Goal: Navigation & Orientation: Locate item on page

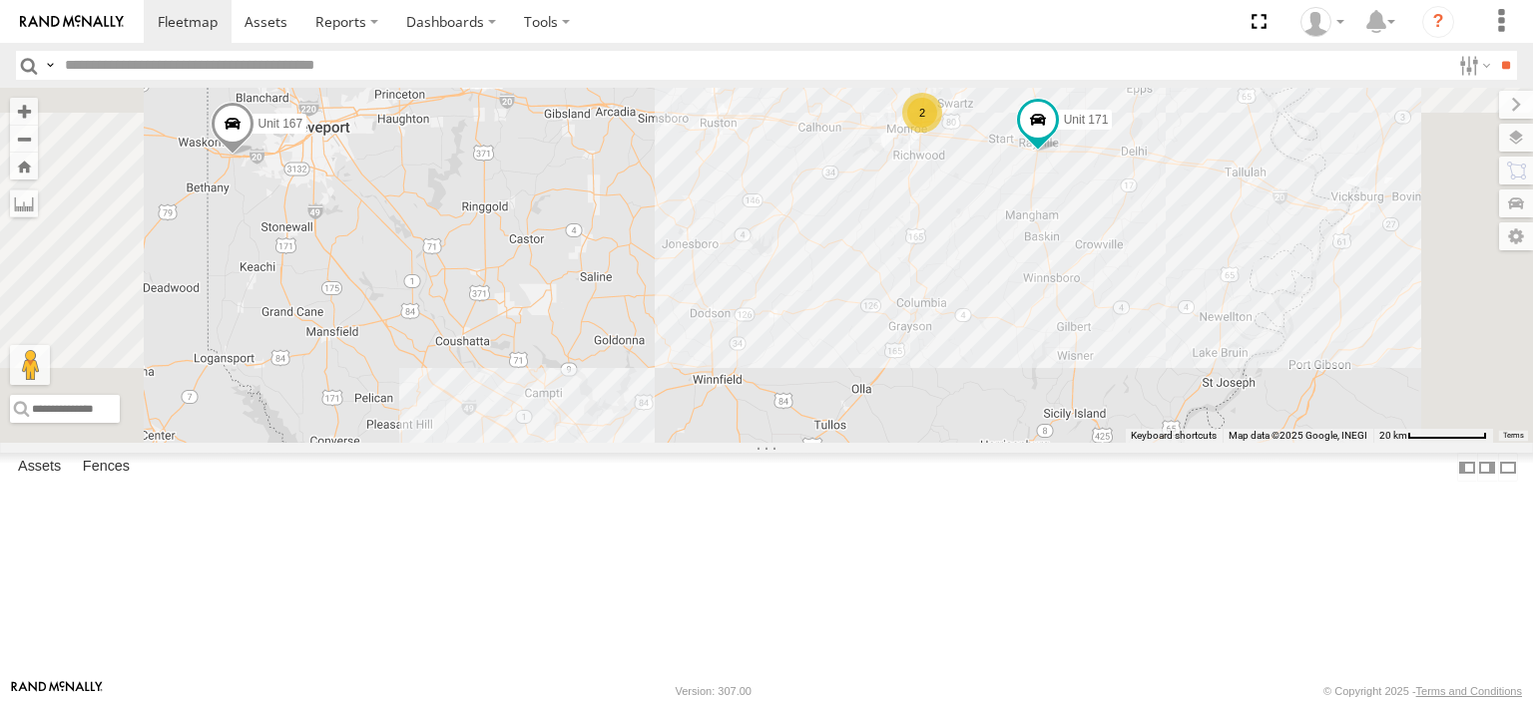
drag, startPoint x: 1168, startPoint y: 222, endPoint x: 1185, endPoint y: 396, distance: 175.4
click at [1172, 403] on div "UNIT 166 Unit 167 Unit 171 2" at bounding box center [766, 265] width 1533 height 355
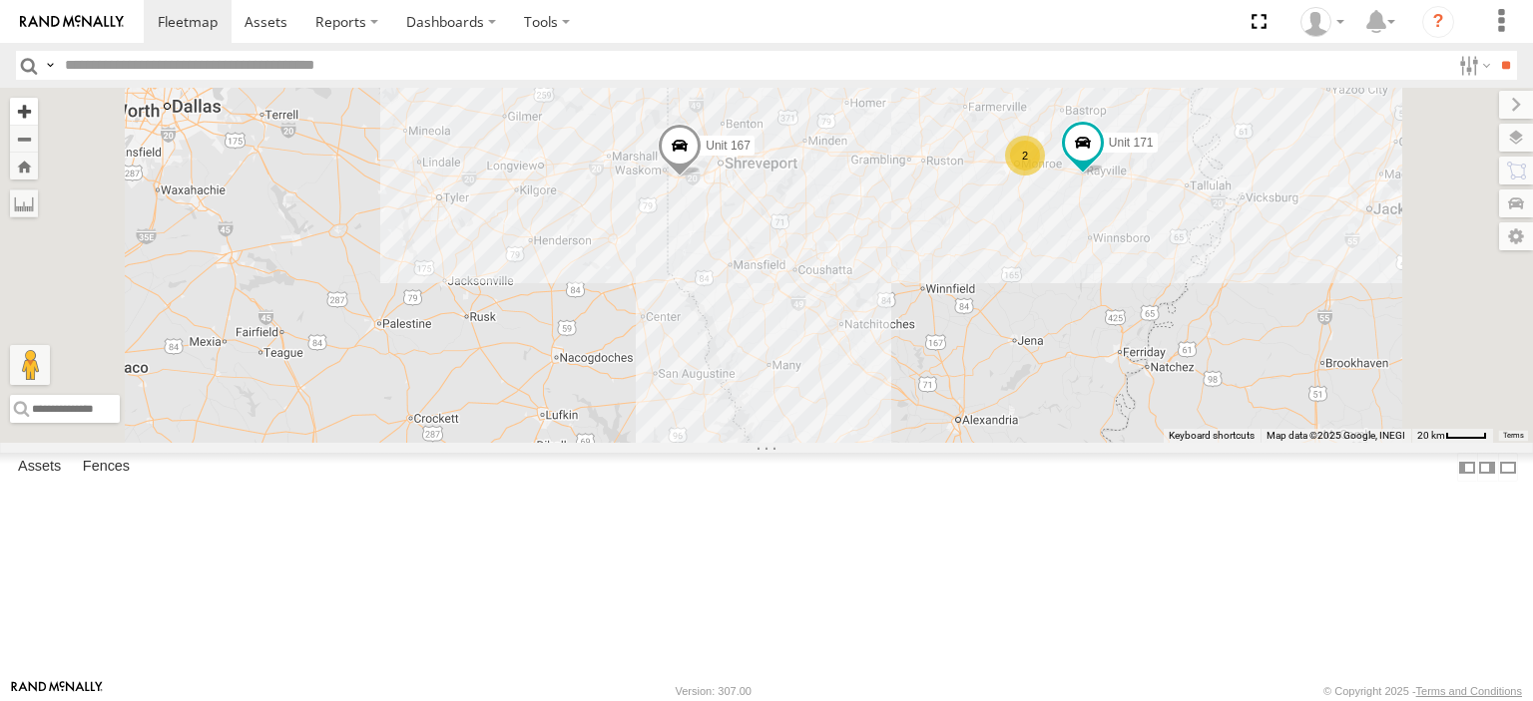
click at [38, 112] on button "Zoom in" at bounding box center [24, 111] width 28 height 27
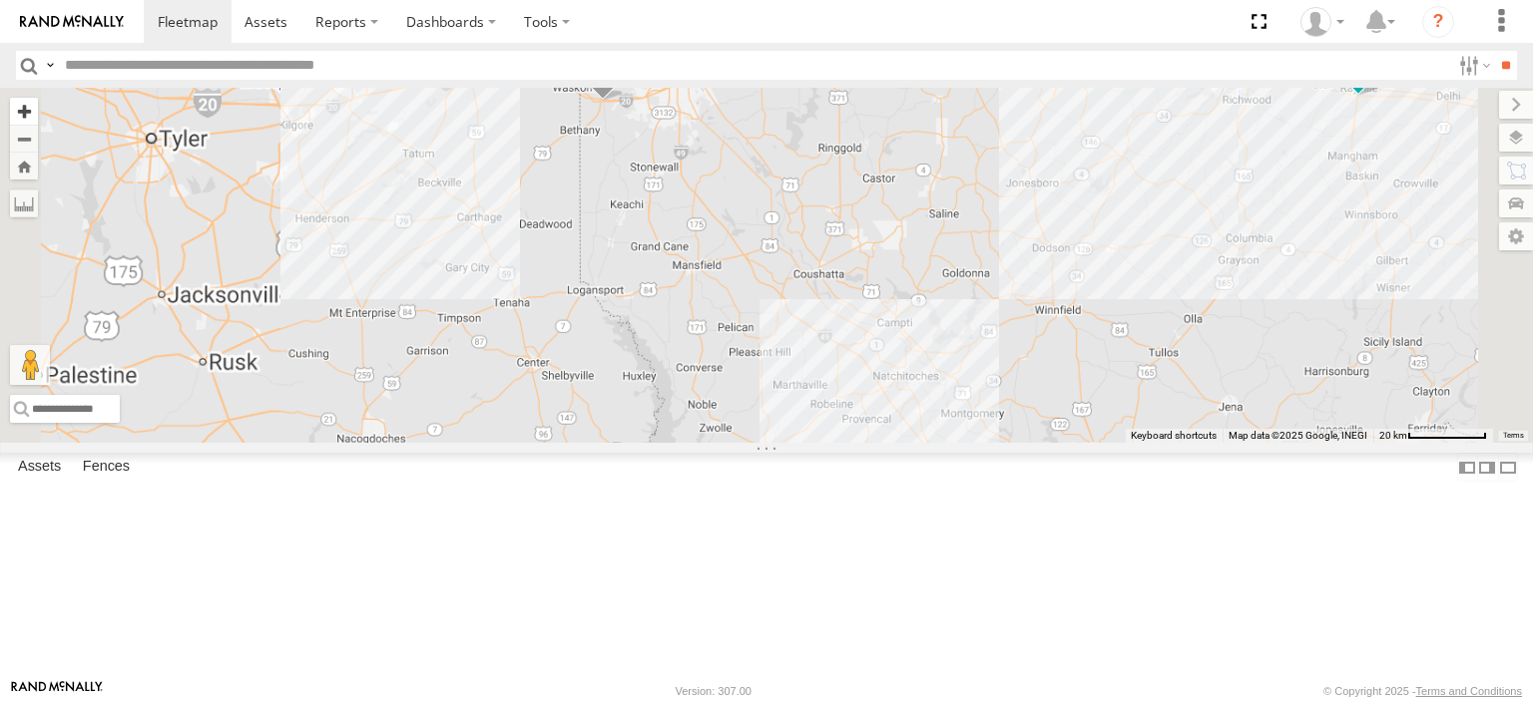
click at [38, 112] on button "Zoom in" at bounding box center [24, 111] width 28 height 27
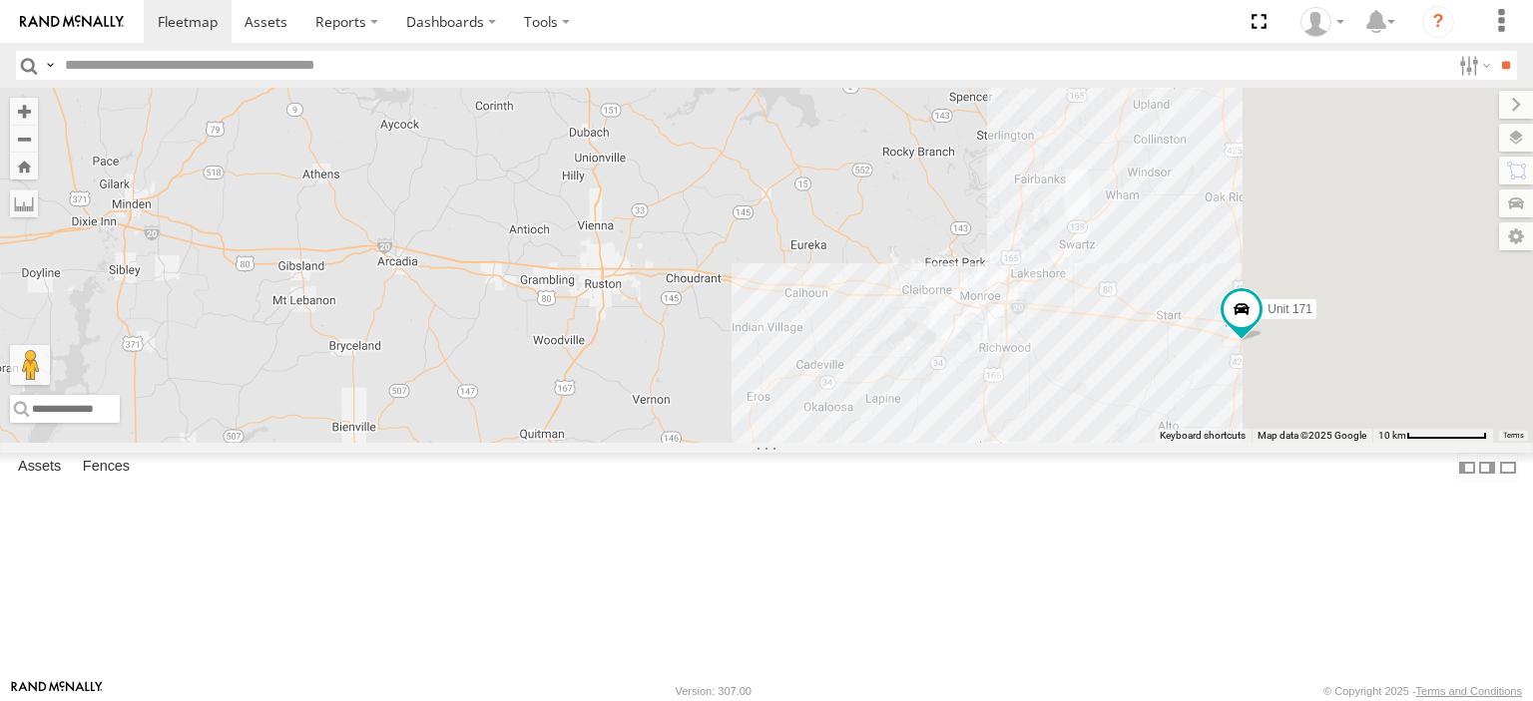
drag, startPoint x: 1177, startPoint y: 171, endPoint x: 387, endPoint y: 610, distance: 904.0
click at [387, 610] on main "← Move left → Move right ↑ Move up ↓ Move down + Zoom in - Zoom out Home Jump l…" at bounding box center [766, 384] width 1533 height 592
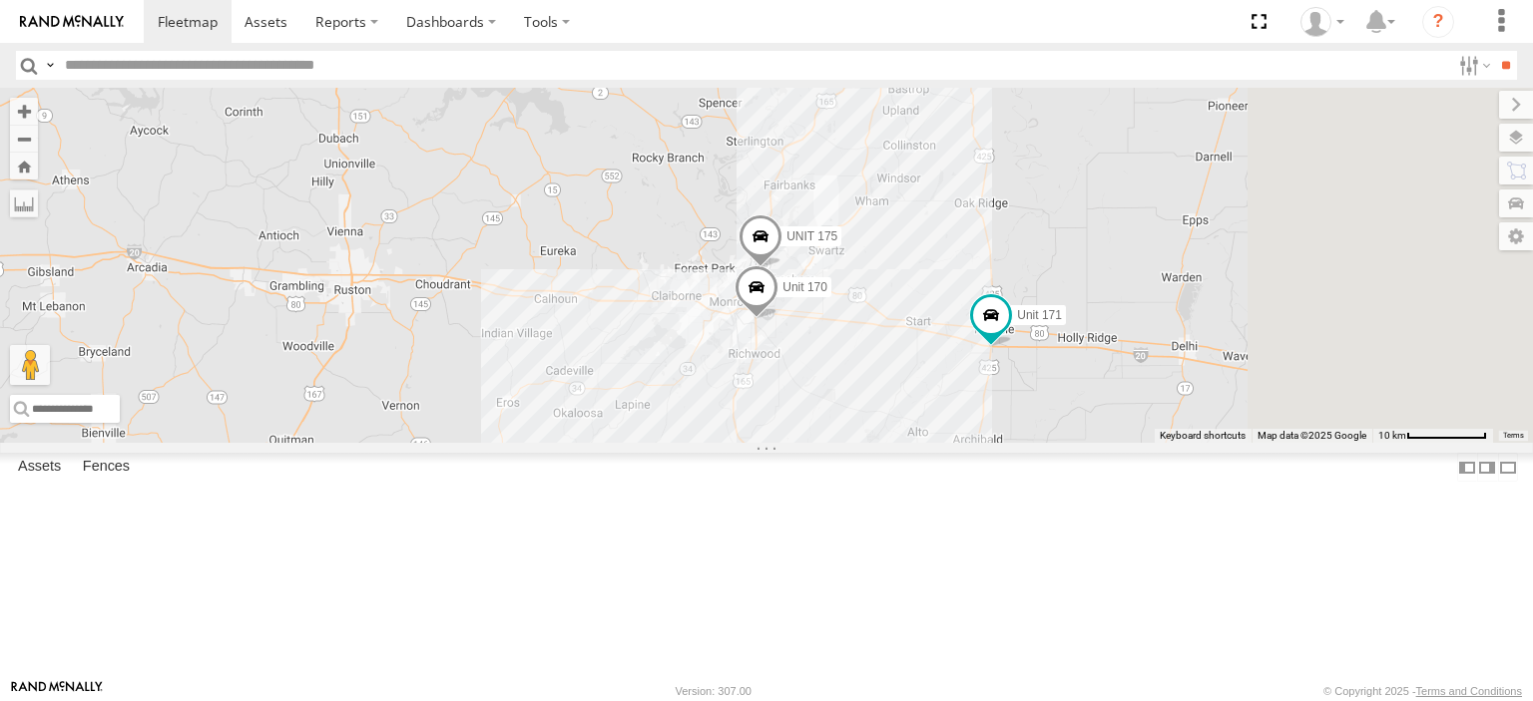
drag, startPoint x: 1046, startPoint y: 507, endPoint x: 819, endPoint y: 515, distance: 226.6
click at [819, 443] on div "UNIT 166 Unit 167 Unit 171 UNIT 175 Unit 170" at bounding box center [766, 265] width 1533 height 355
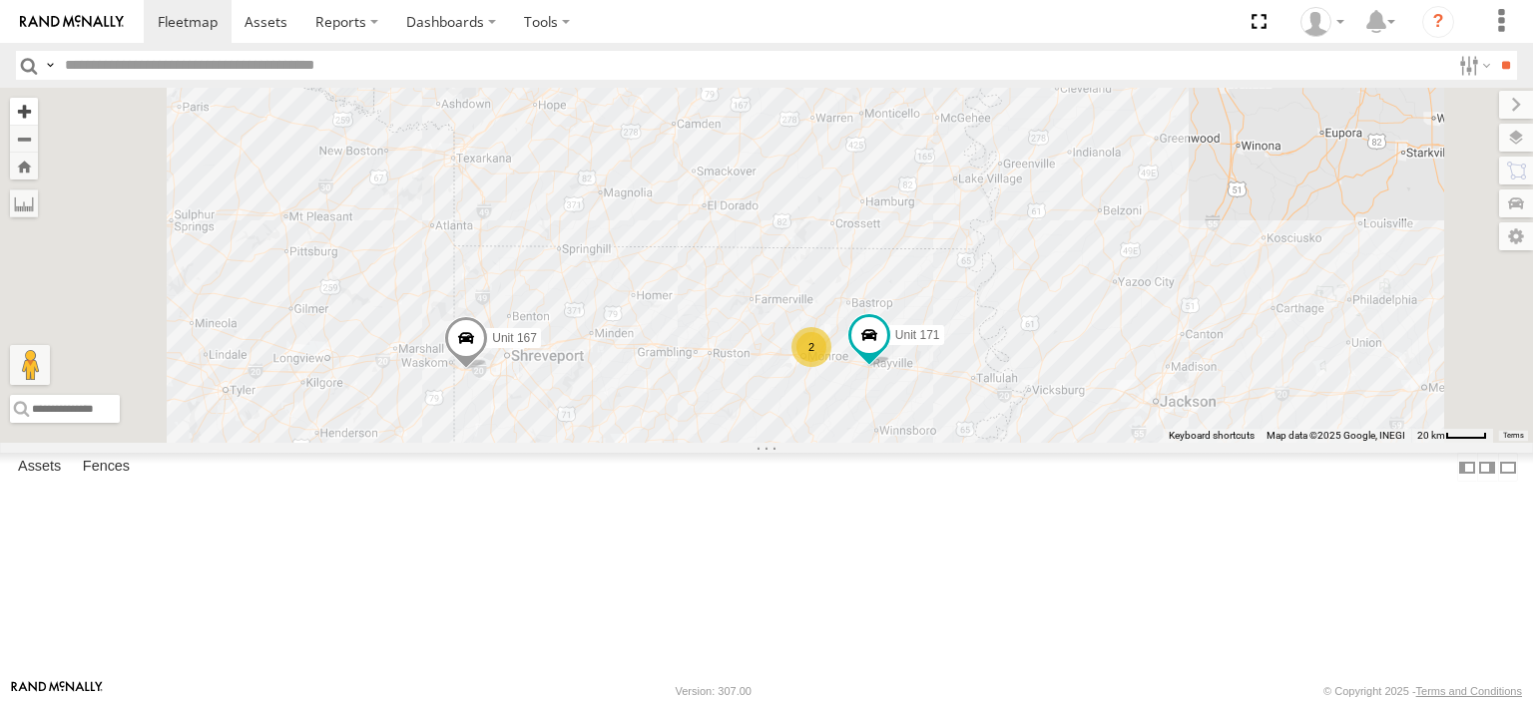
click at [38, 112] on button "Zoom in" at bounding box center [24, 111] width 28 height 27
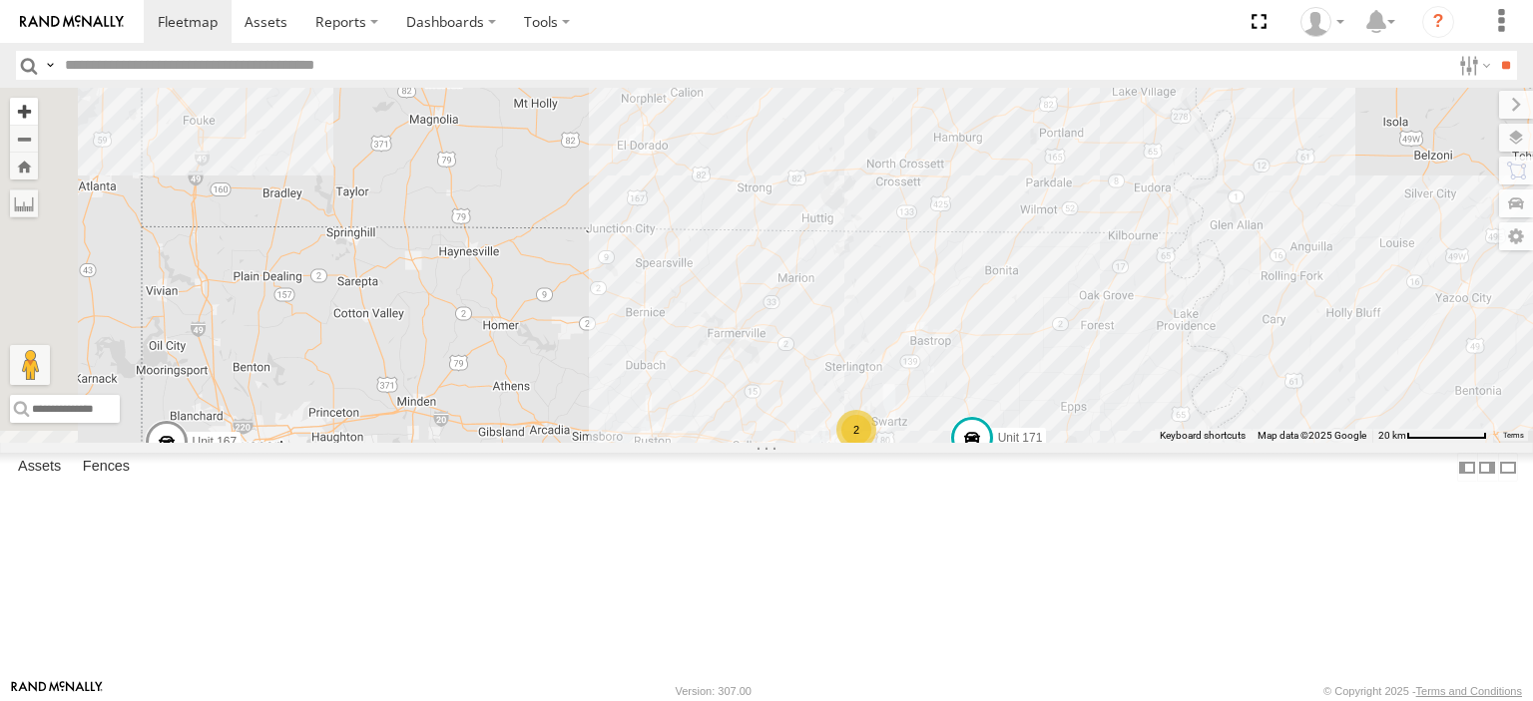
click at [38, 112] on button "Zoom in" at bounding box center [24, 111] width 28 height 27
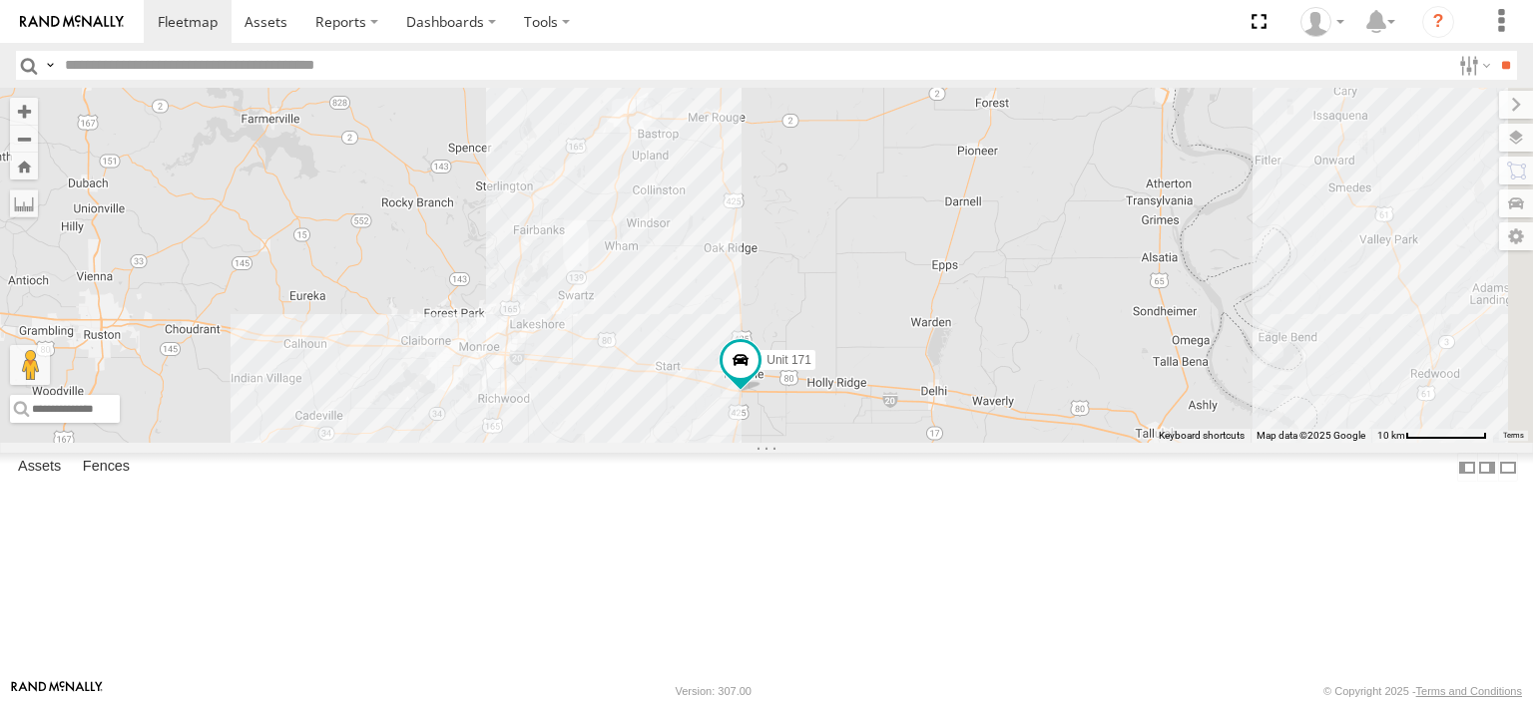
drag, startPoint x: 1361, startPoint y: 562, endPoint x: 921, endPoint y: 278, distance: 523.4
click at [921, 278] on div "UNIT 166 Unit 167 Unit 171" at bounding box center [766, 265] width 1533 height 355
click at [38, 110] on button "Zoom in" at bounding box center [24, 111] width 28 height 27
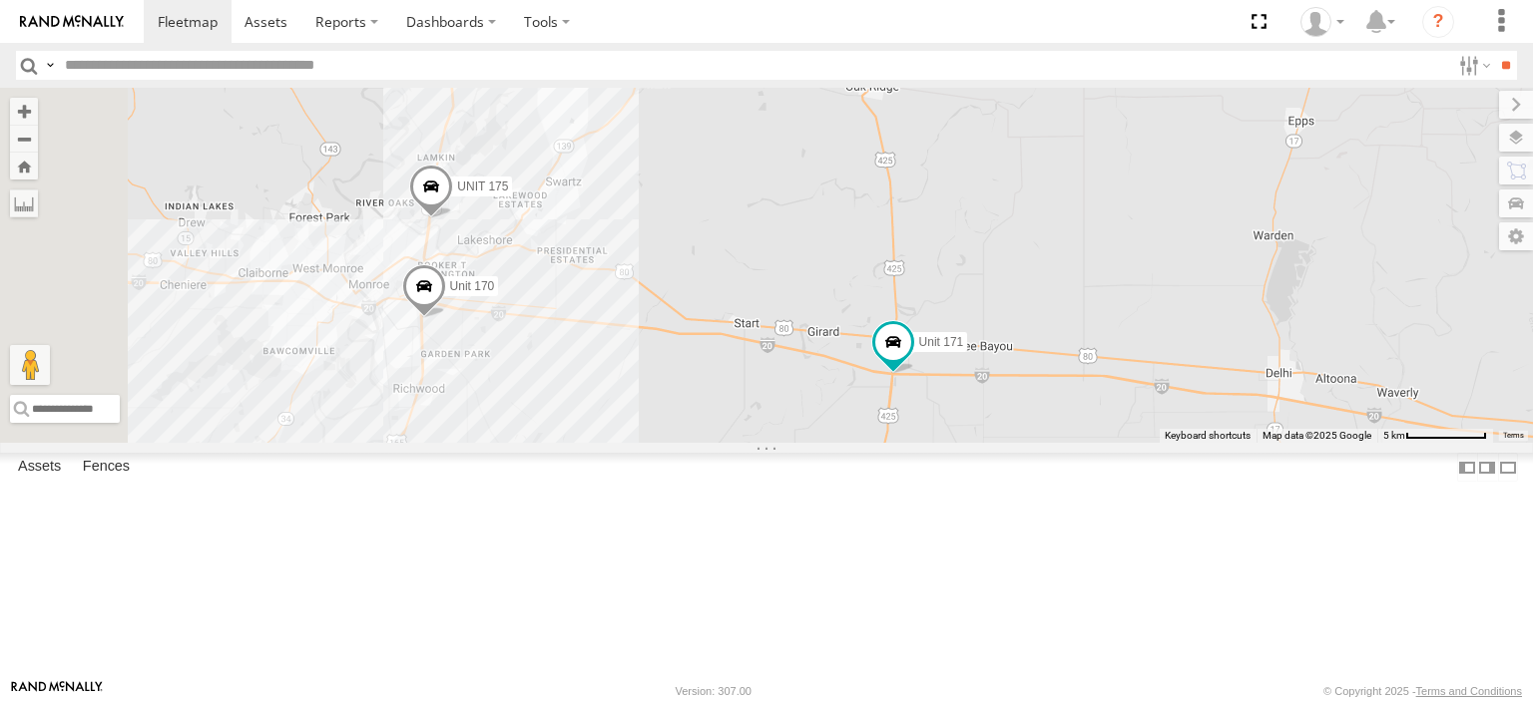
drag, startPoint x: 1121, startPoint y: 426, endPoint x: 1301, endPoint y: 282, distance: 230.8
click at [1301, 282] on div "UNIT 166 Unit 167 Unit 171 UNIT 175 Unit 170" at bounding box center [766, 265] width 1533 height 355
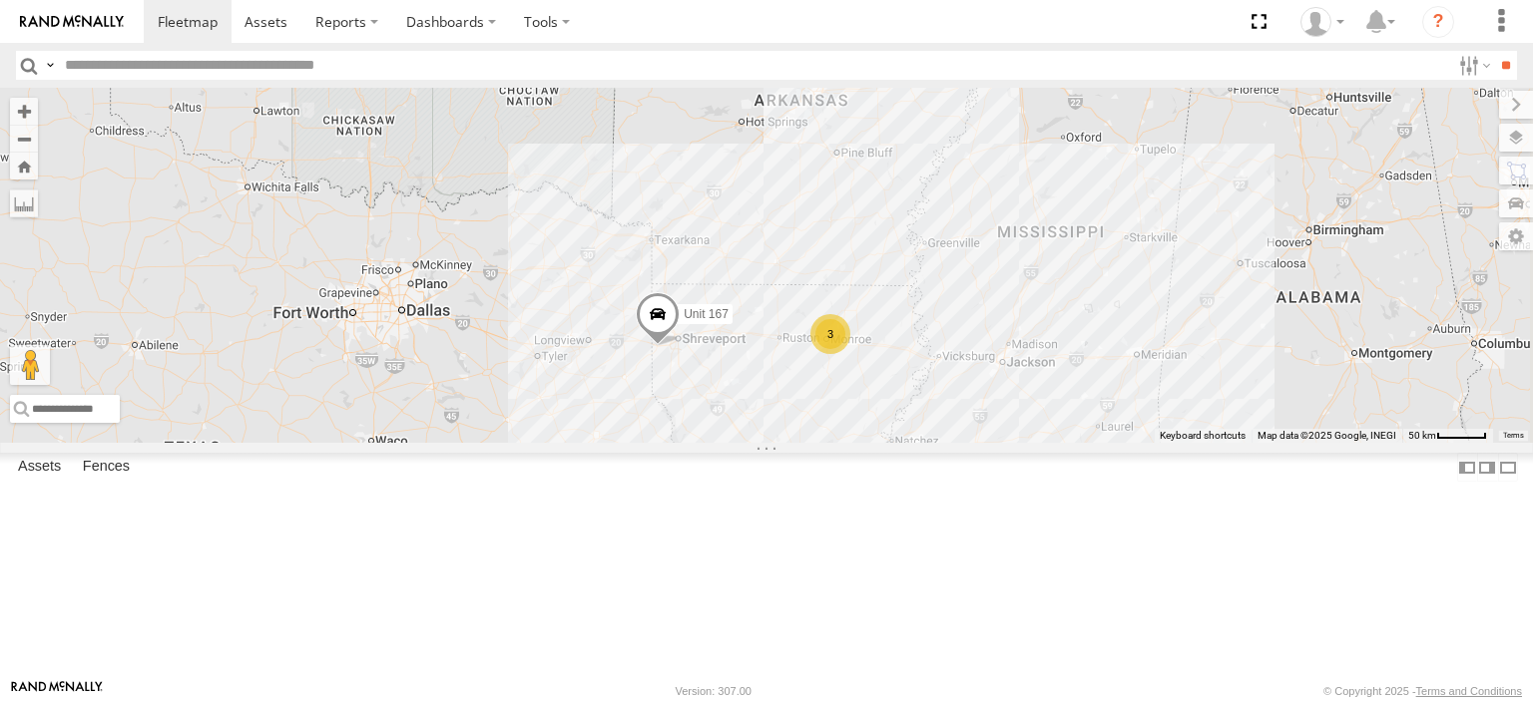
click at [980, 443] on div "UNIT 166 Unit 167 3" at bounding box center [766, 265] width 1533 height 355
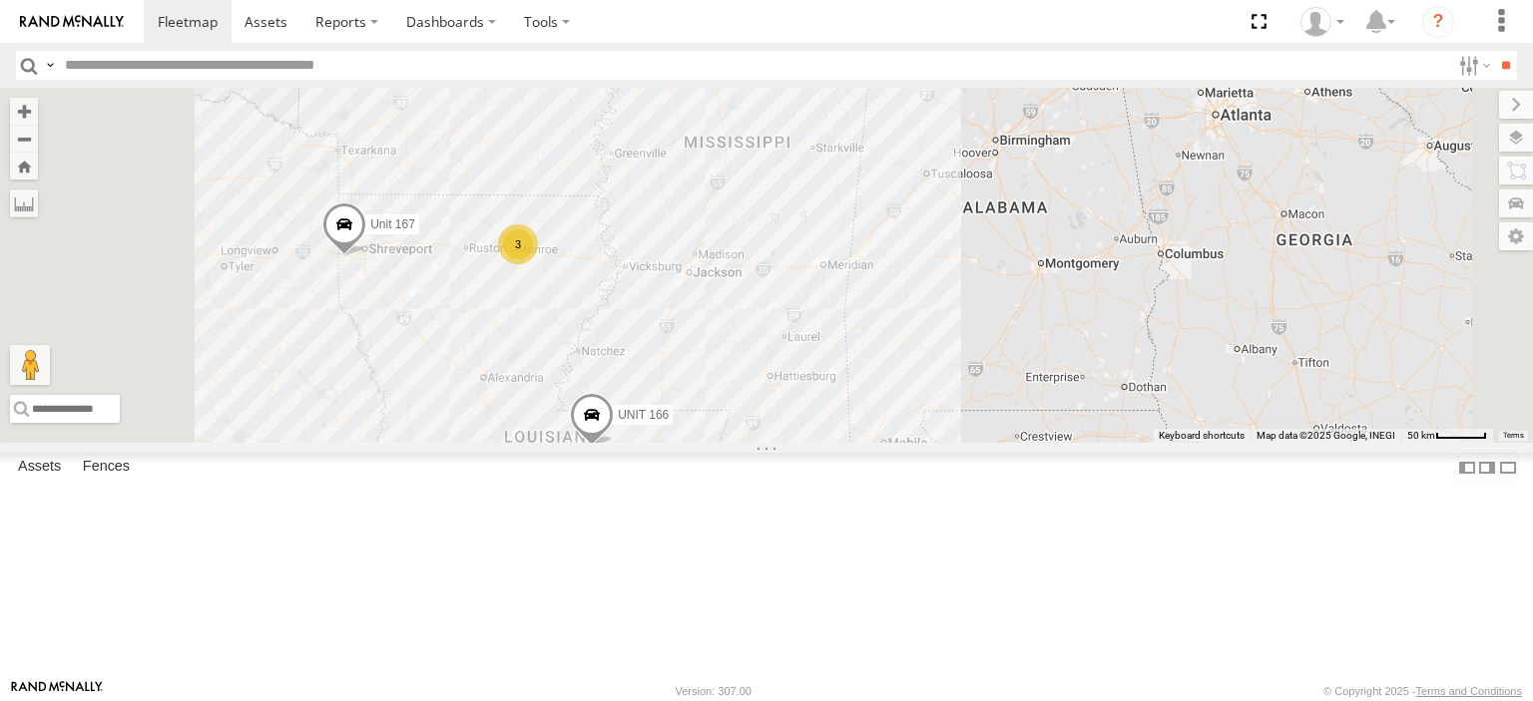
drag, startPoint x: 1098, startPoint y: 586, endPoint x: 1121, endPoint y: 318, distance: 268.4
click at [1121, 321] on div "UNIT 166 Unit 167 3" at bounding box center [766, 265] width 1533 height 355
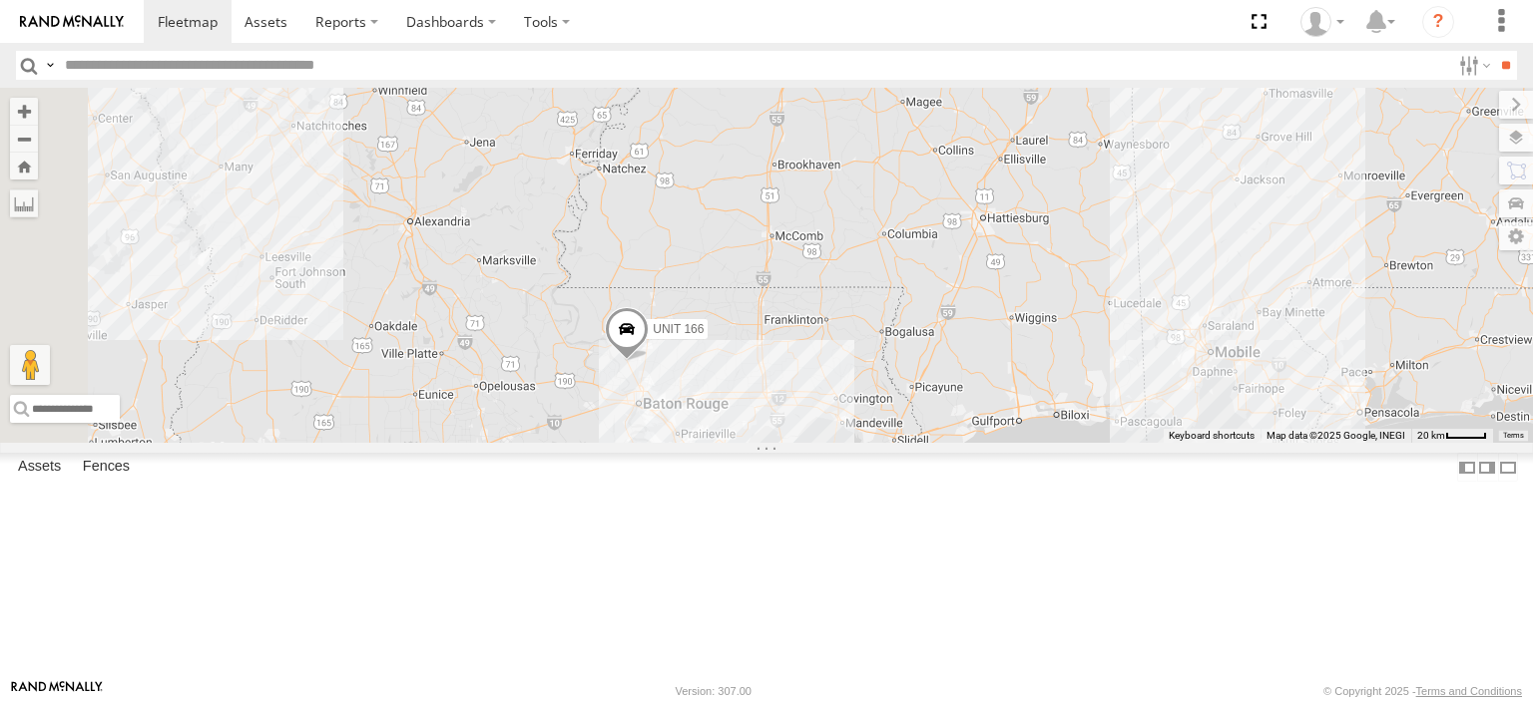
drag, startPoint x: 882, startPoint y: 360, endPoint x: 1075, endPoint y: 360, distance: 192.6
click at [1075, 360] on div "UNIT 166 Unit 167 2 Unit 171" at bounding box center [766, 265] width 1533 height 355
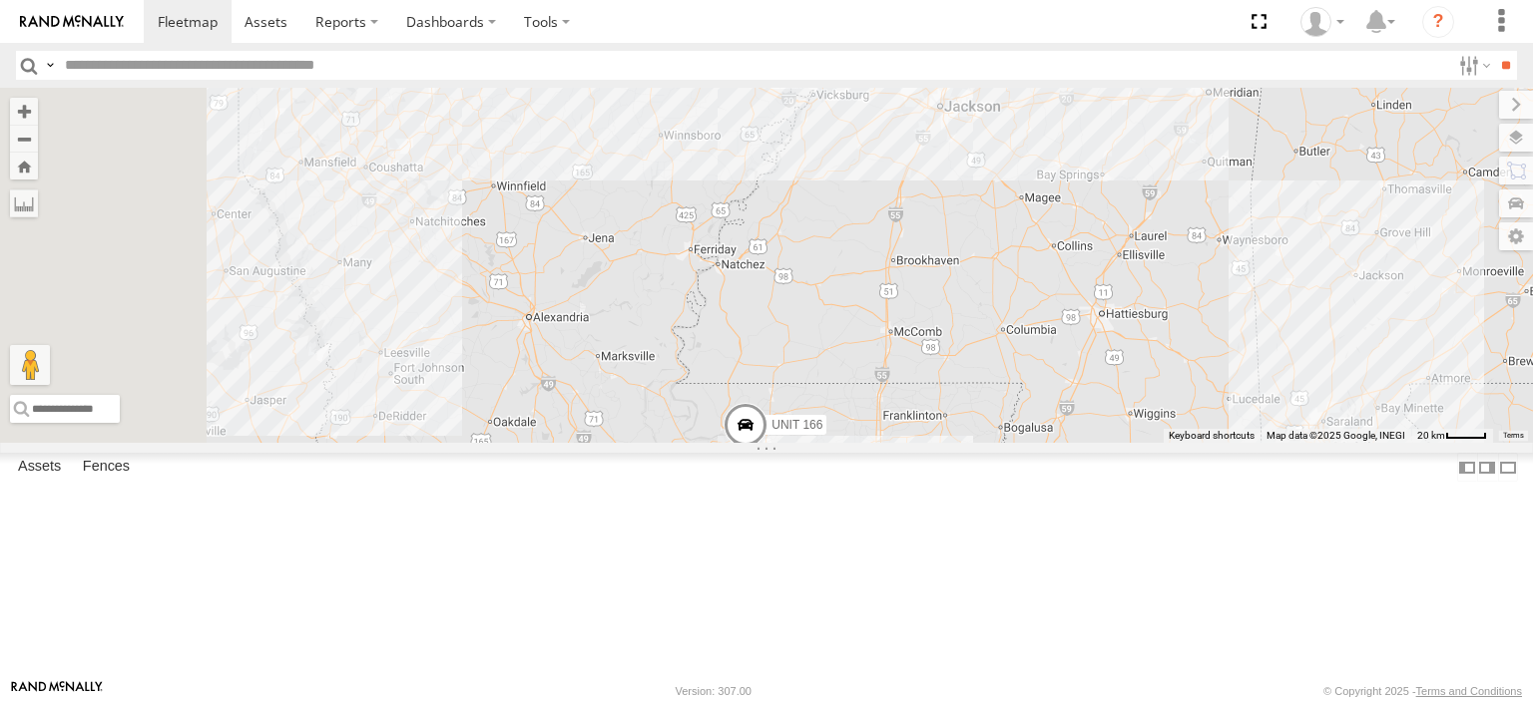
drag, startPoint x: 961, startPoint y: 288, endPoint x: 1078, endPoint y: 386, distance: 152.3
click at [1078, 386] on div "UNIT 166 Unit 167 2 Unit 171" at bounding box center [766, 265] width 1533 height 355
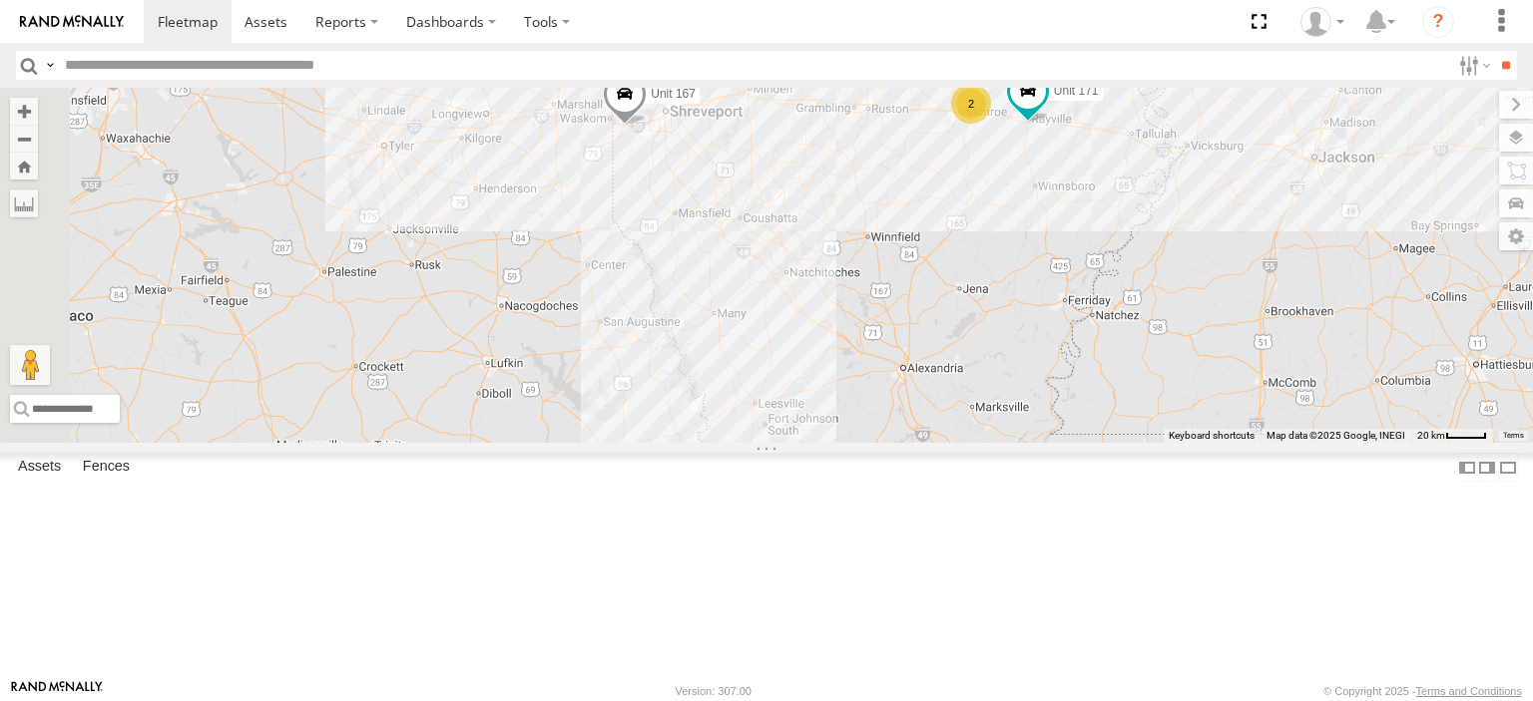
drag, startPoint x: 573, startPoint y: 292, endPoint x: 950, endPoint y: 344, distance: 380.7
click at [950, 344] on div "UNIT 166 Unit 167 2 Unit 171" at bounding box center [766, 265] width 1533 height 355
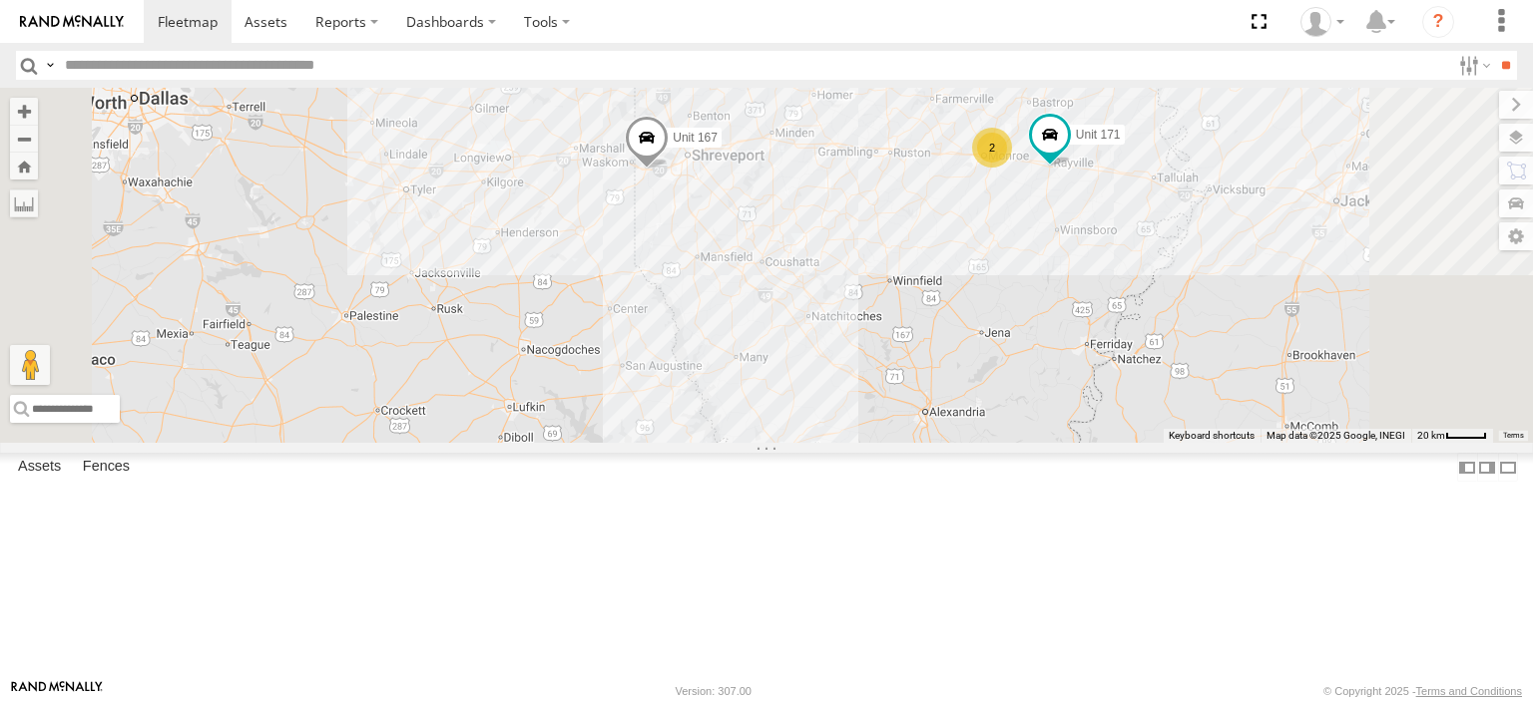
drag, startPoint x: 878, startPoint y: 278, endPoint x: 900, endPoint y: 324, distance: 50.9
click at [900, 324] on div "UNIT 166 Unit 167 Unit 171 2" at bounding box center [766, 265] width 1533 height 355
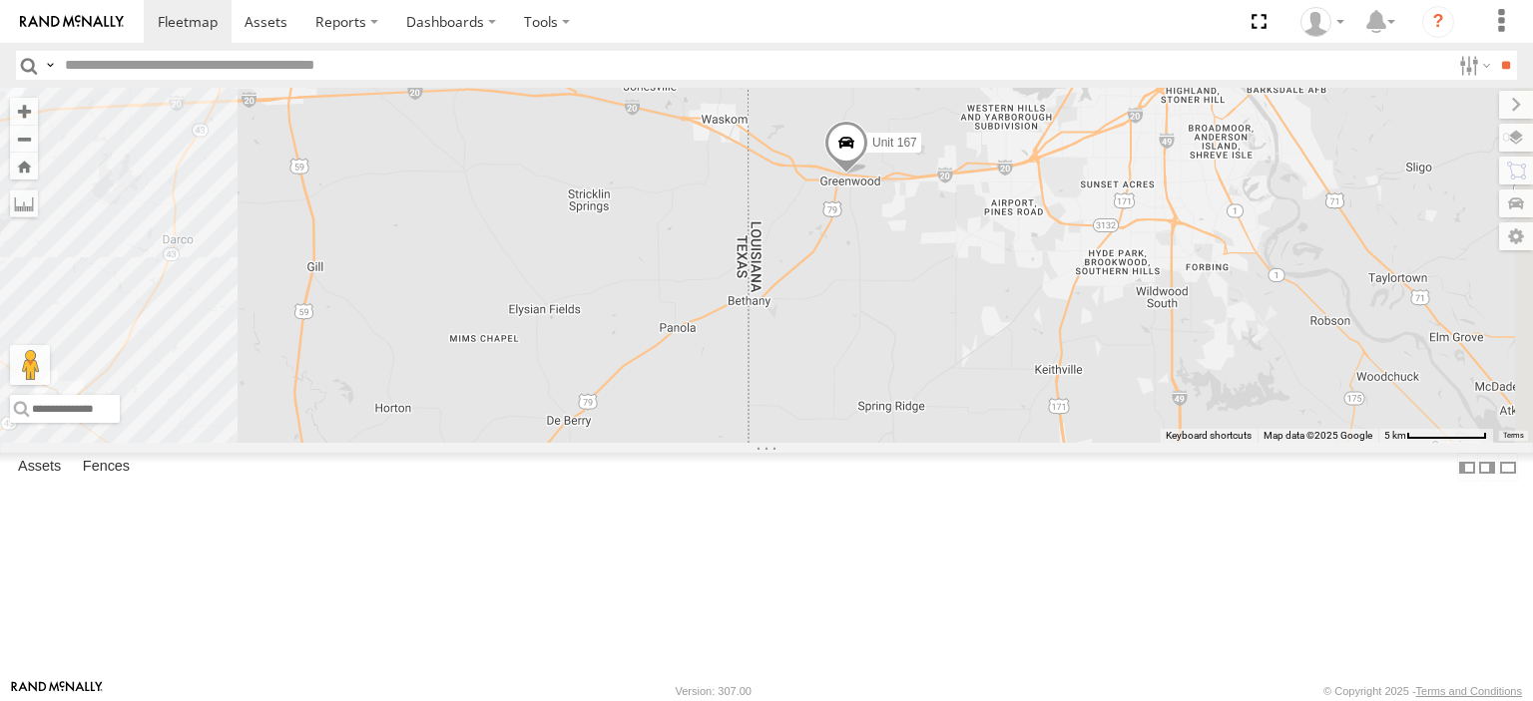
drag, startPoint x: 1110, startPoint y: 268, endPoint x: 1094, endPoint y: 386, distance: 118.8
click at [1094, 386] on div "UNIT 166 Unit 167 Unit 171" at bounding box center [766, 265] width 1533 height 355
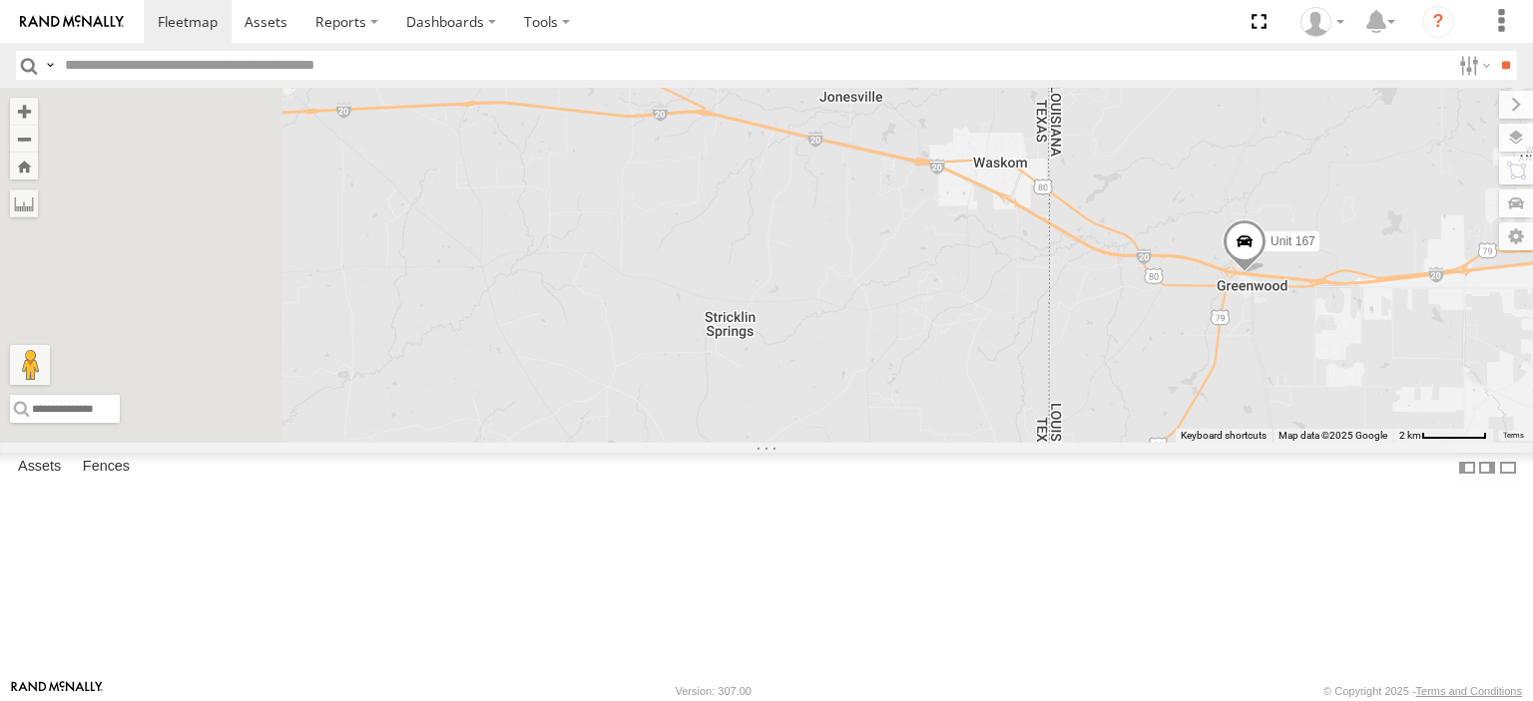
drag, startPoint x: 631, startPoint y: 264, endPoint x: 1039, endPoint y: 458, distance: 451.7
click at [1039, 443] on div "UNIT 166 Unit 167 Unit 171" at bounding box center [766, 265] width 1533 height 355
